Goal: Transaction & Acquisition: Purchase product/service

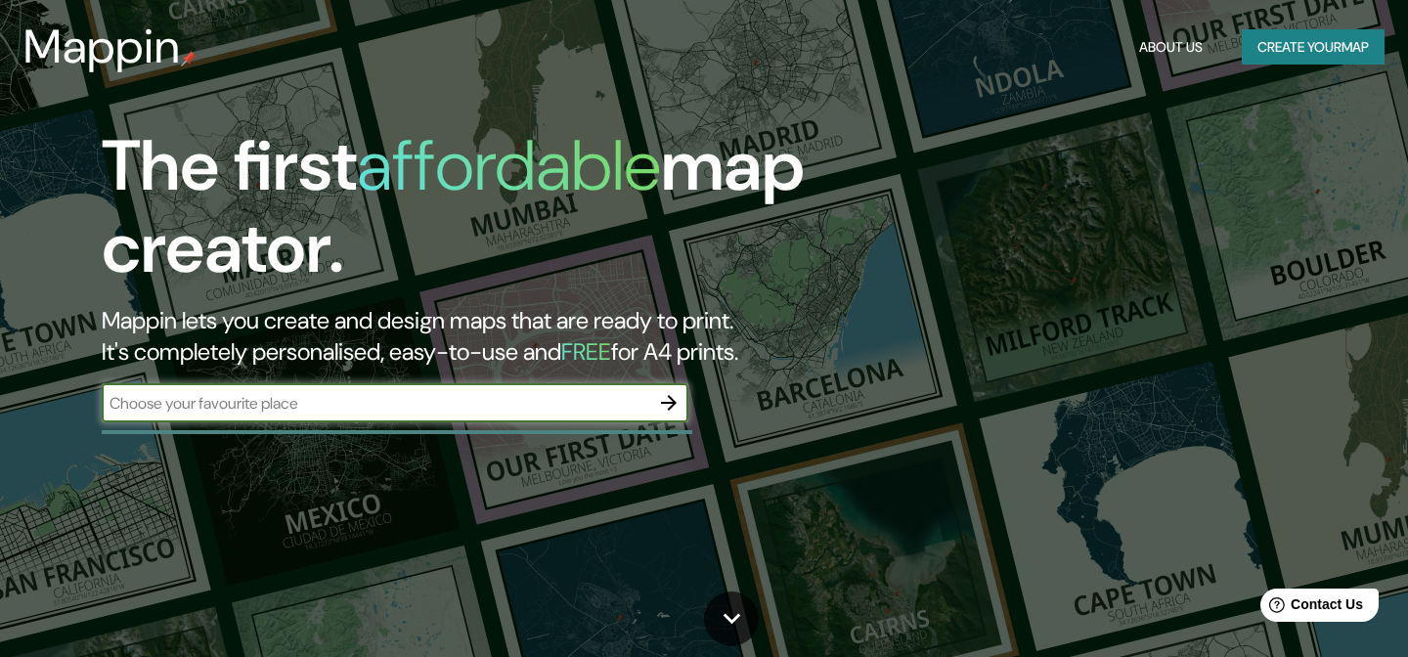
click at [294, 413] on input "text" at bounding box center [376, 403] width 548 height 22
type input "[GEOGRAPHIC_DATA]"
click at [665, 402] on icon "button" at bounding box center [668, 402] width 23 height 23
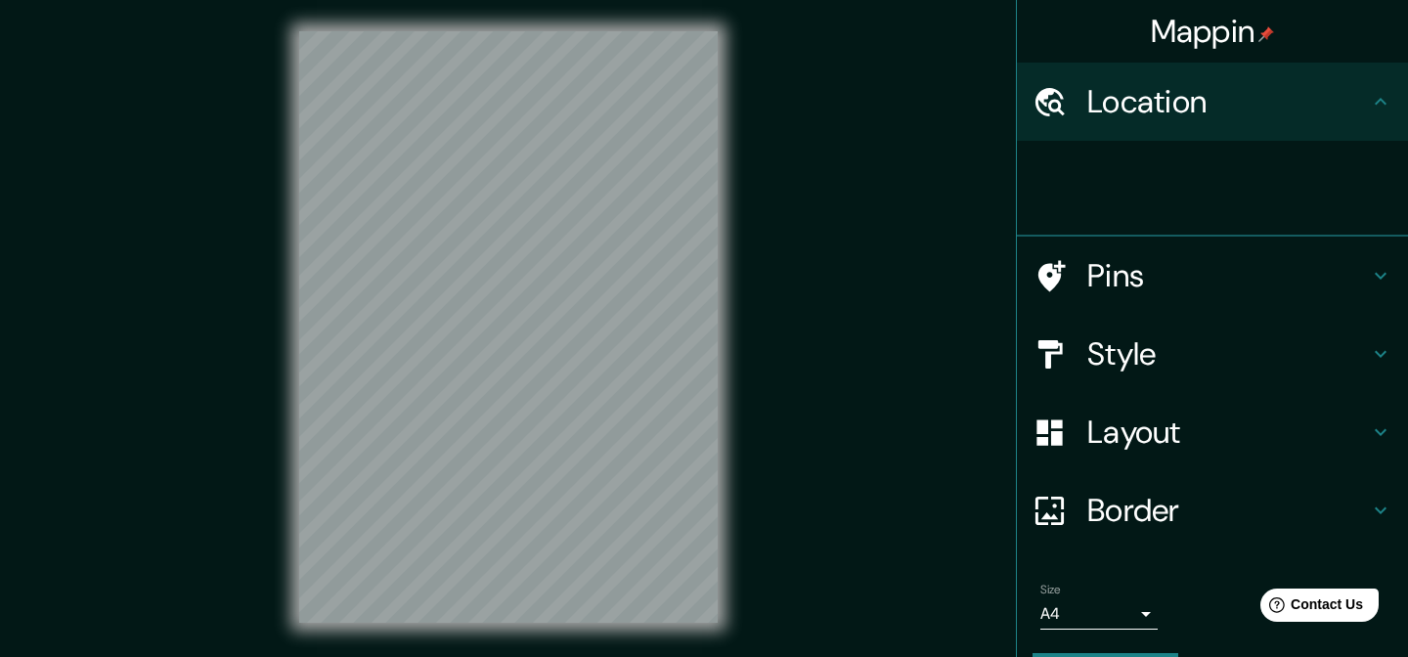
scroll to position [28, 0]
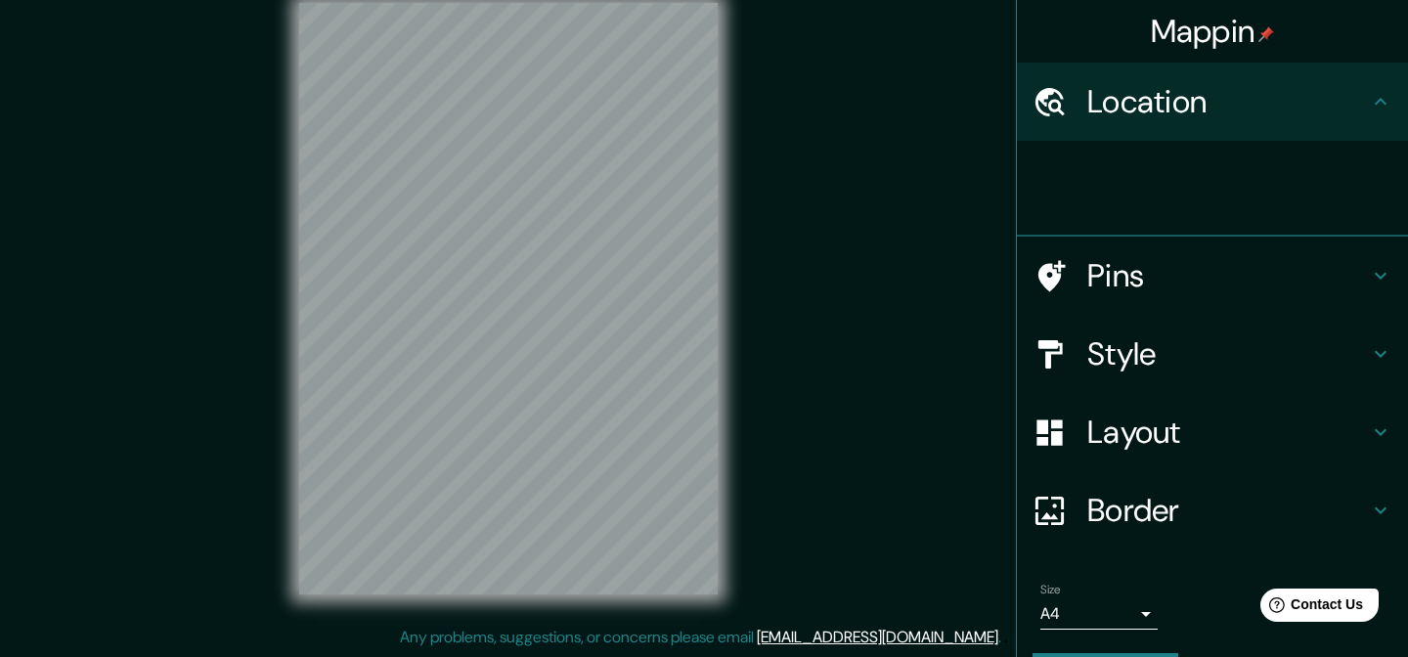
click at [736, 555] on div at bounding box center [508, 299] width 481 height 654
click at [1238, 93] on h4 "Location" at bounding box center [1228, 101] width 282 height 39
click at [1167, 115] on h4 "Location" at bounding box center [1228, 101] width 282 height 39
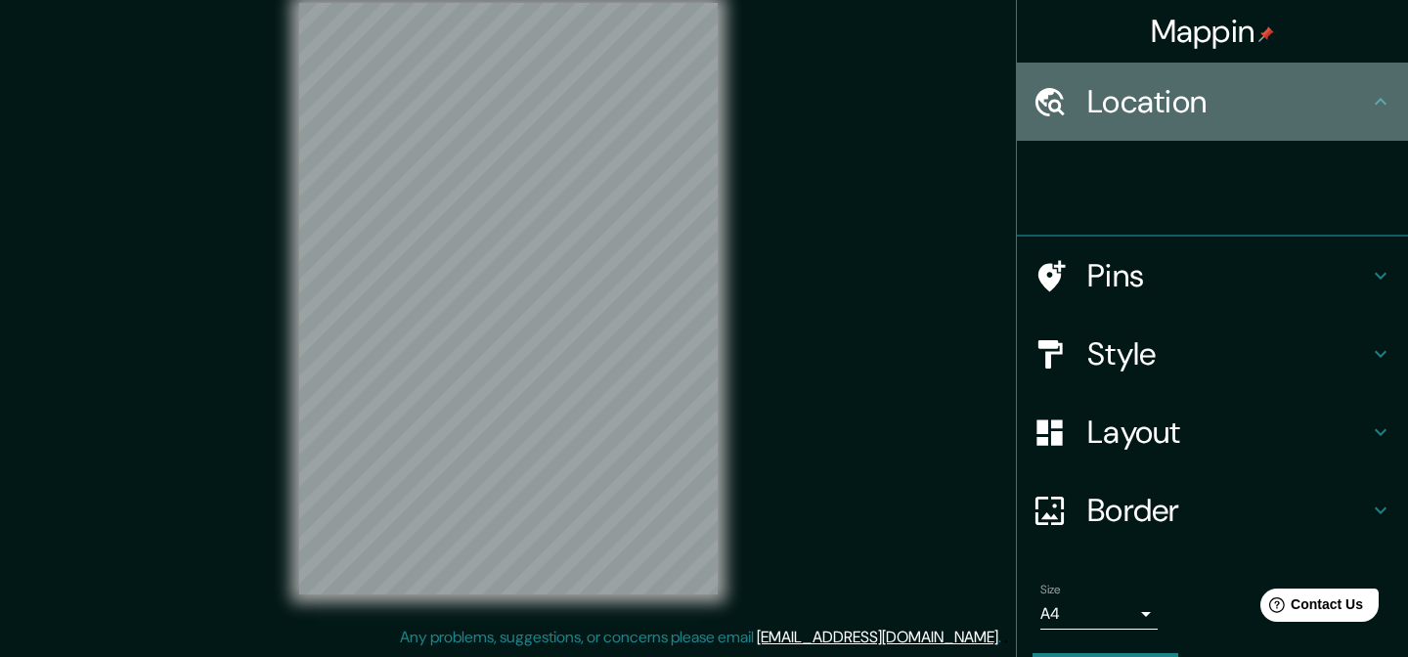
click at [1167, 115] on h4 "Location" at bounding box center [1228, 101] width 282 height 39
